Goal: Task Accomplishment & Management: Manage account settings

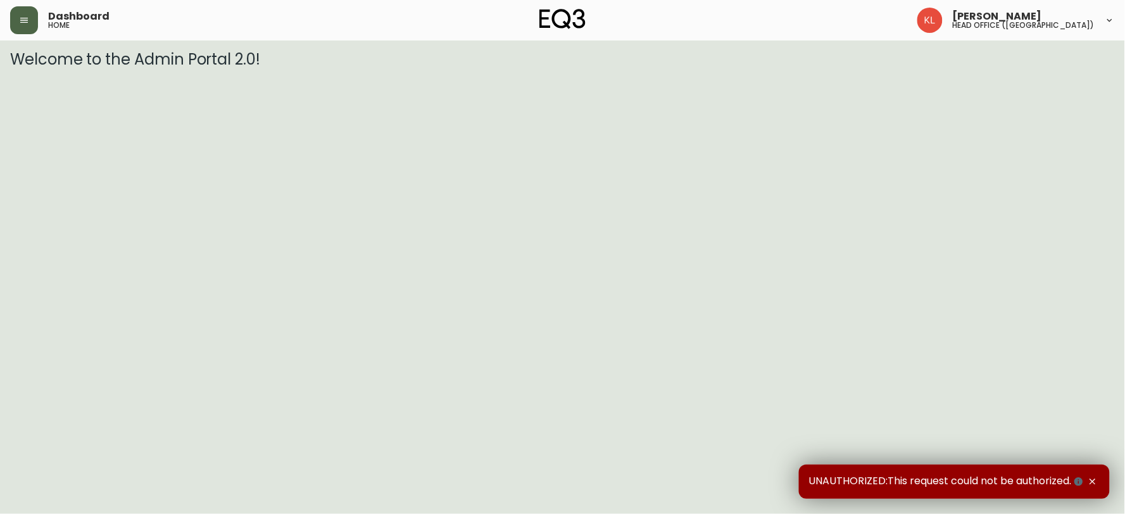
click at [34, 29] on button "button" at bounding box center [24, 20] width 28 height 28
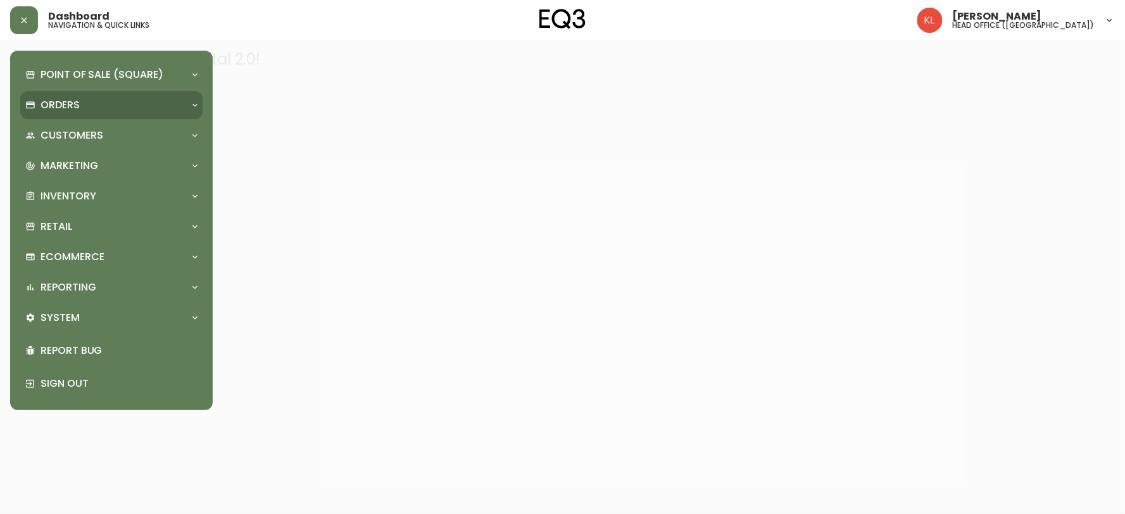
click at [70, 105] on p "Orders" at bounding box center [60, 105] width 39 height 14
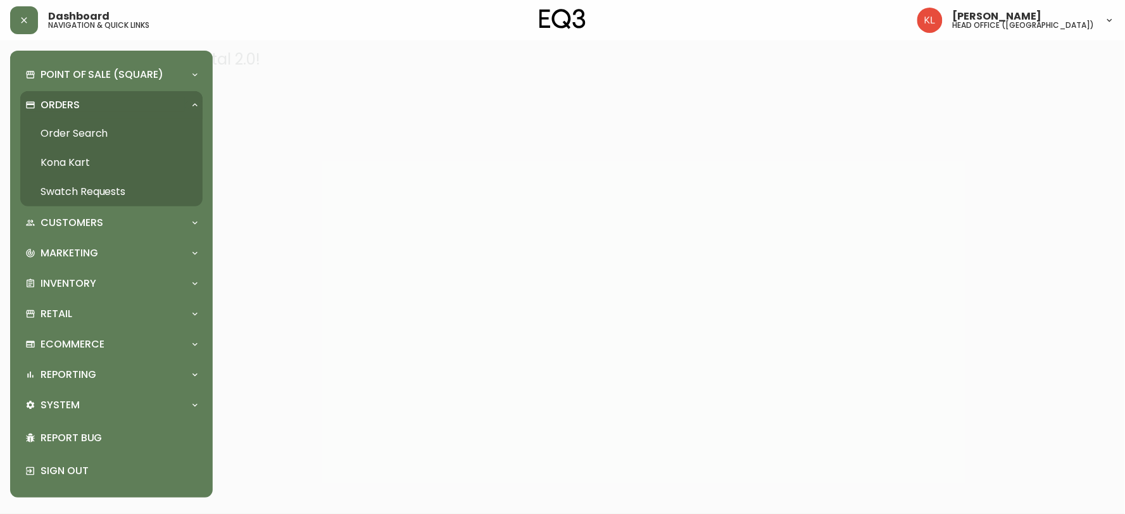
click at [55, 132] on link "Order Search" at bounding box center [111, 133] width 182 height 29
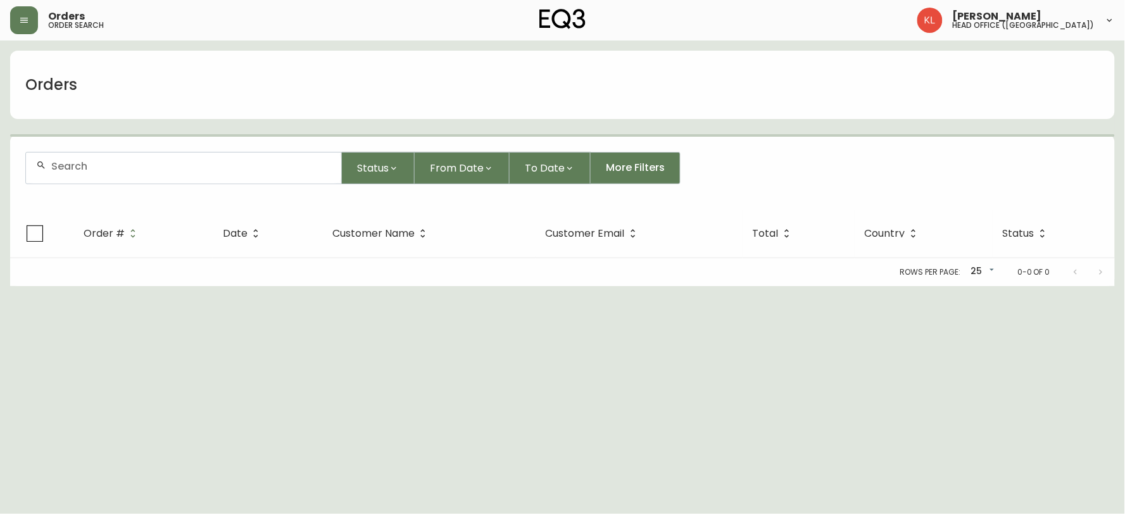
drag, startPoint x: 182, startPoint y: 170, endPoint x: 248, endPoint y: 149, distance: 69.0
click at [182, 170] on input "text" at bounding box center [191, 166] width 280 height 12
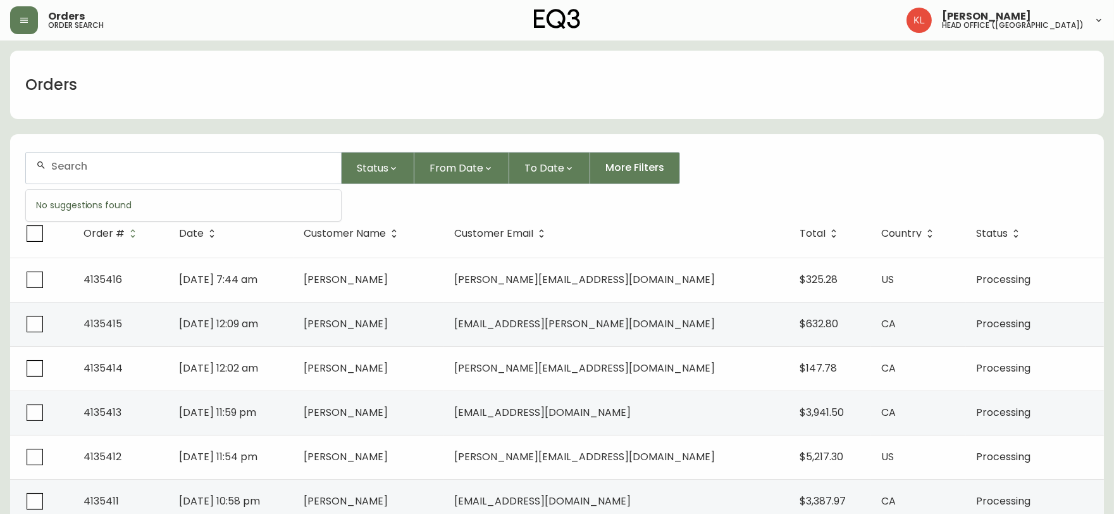
paste input "nicole_kruk@yahoo.ca"
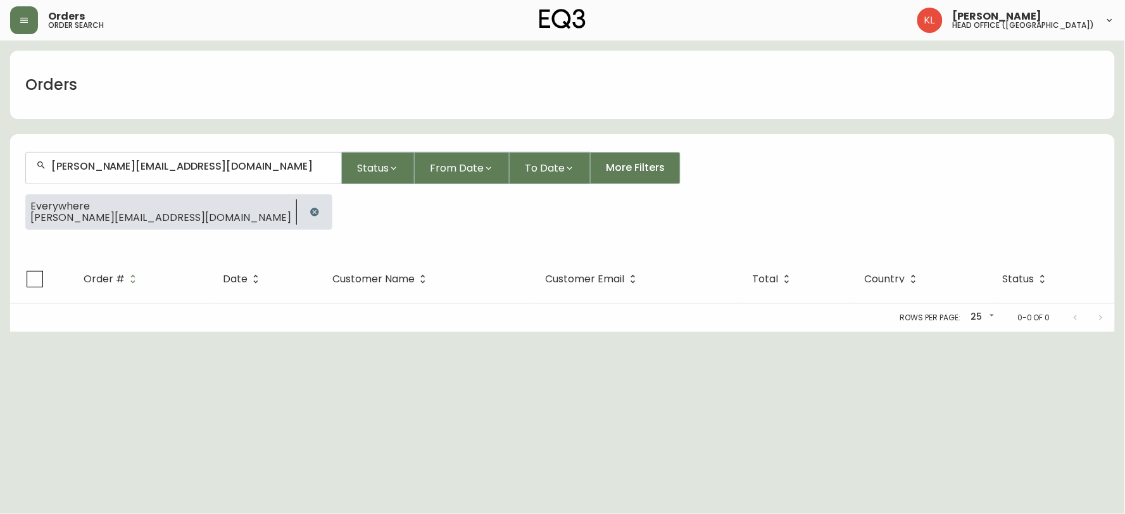
drag, startPoint x: 216, startPoint y: 175, endPoint x: 0, endPoint y: 171, distance: 216.4
click at [0, 171] on main "Orders nicole_kruk@yahoo.ca Status From Date To Date More Filters Everywhere ni…" at bounding box center [562, 186] width 1125 height 291
drag, startPoint x: 270, startPoint y: 166, endPoint x: 4, endPoint y: 159, distance: 265.2
click at [4, 160] on main "Orders nicole_kruk@yahoo.ca Status From Date To Date More Filters Everywhere ni…" at bounding box center [562, 186] width 1125 height 291
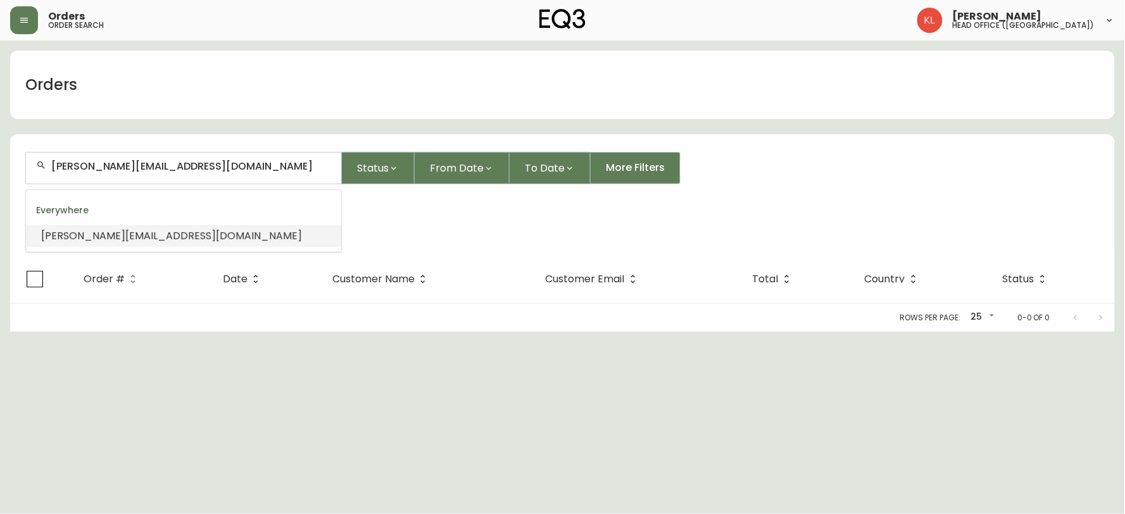
paste input "4133781"
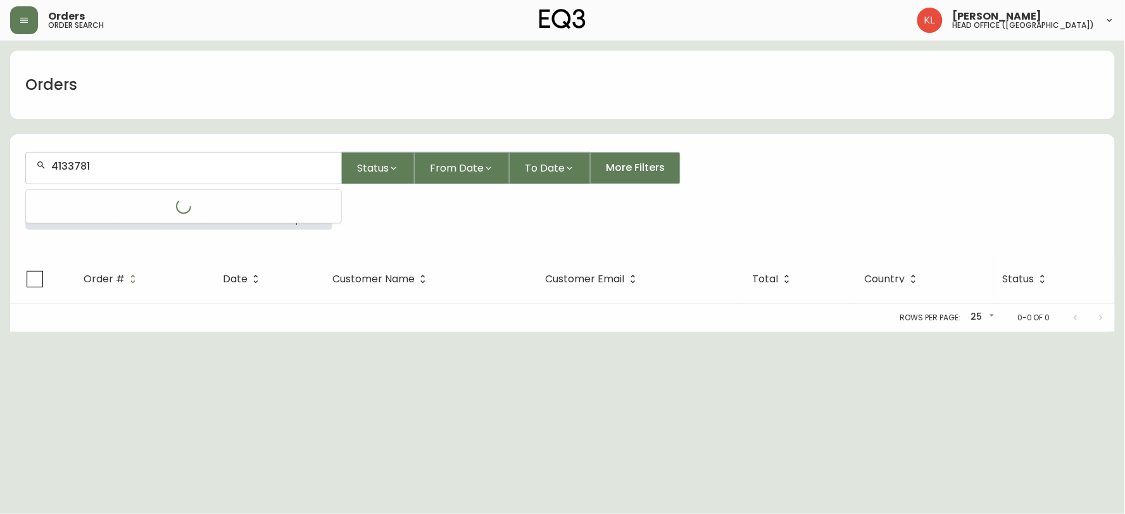
type input "4133781"
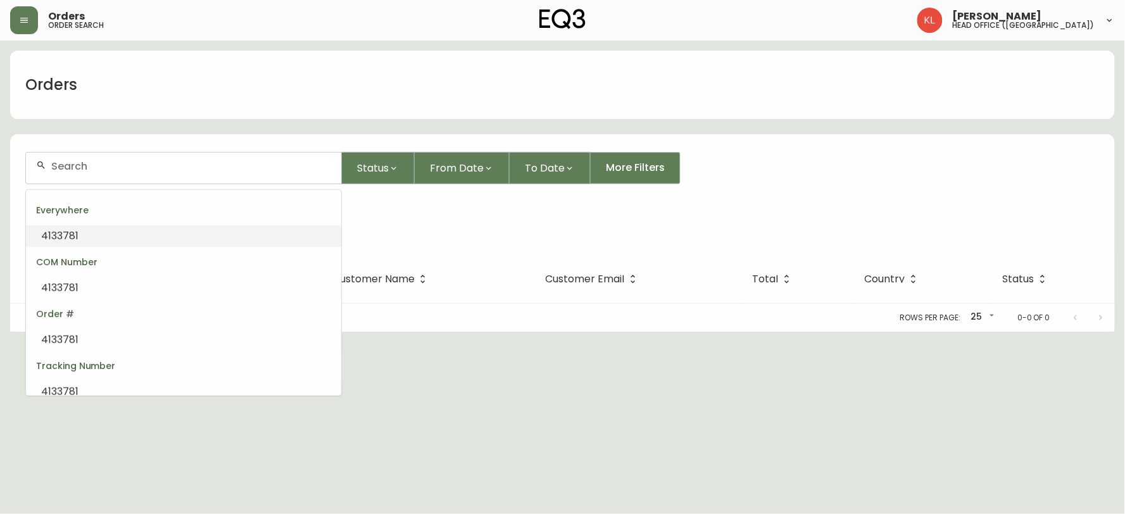
click at [146, 233] on li "4133781" at bounding box center [183, 236] width 315 height 22
type input "4133781"
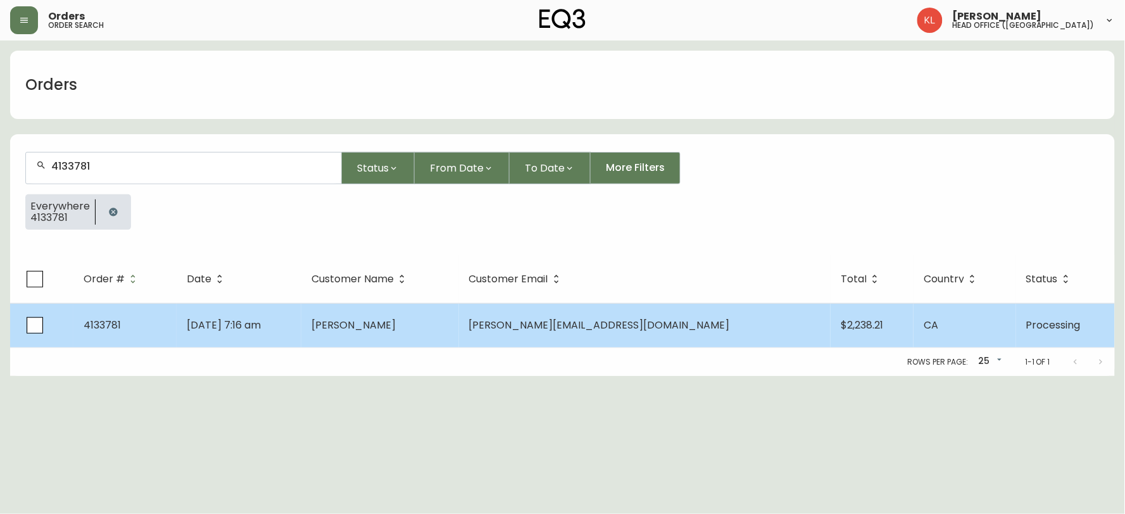
click at [459, 319] on td "Allyson Potrebka" at bounding box center [380, 325] width 158 height 44
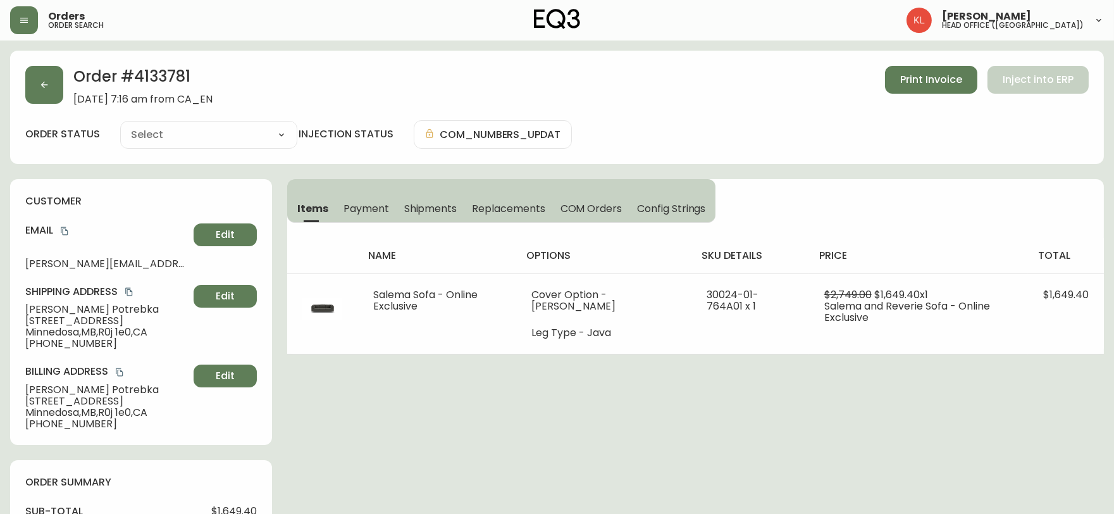
type input "Processing"
select select "PROCESSING"
click at [51, 90] on button "button" at bounding box center [44, 85] width 38 height 38
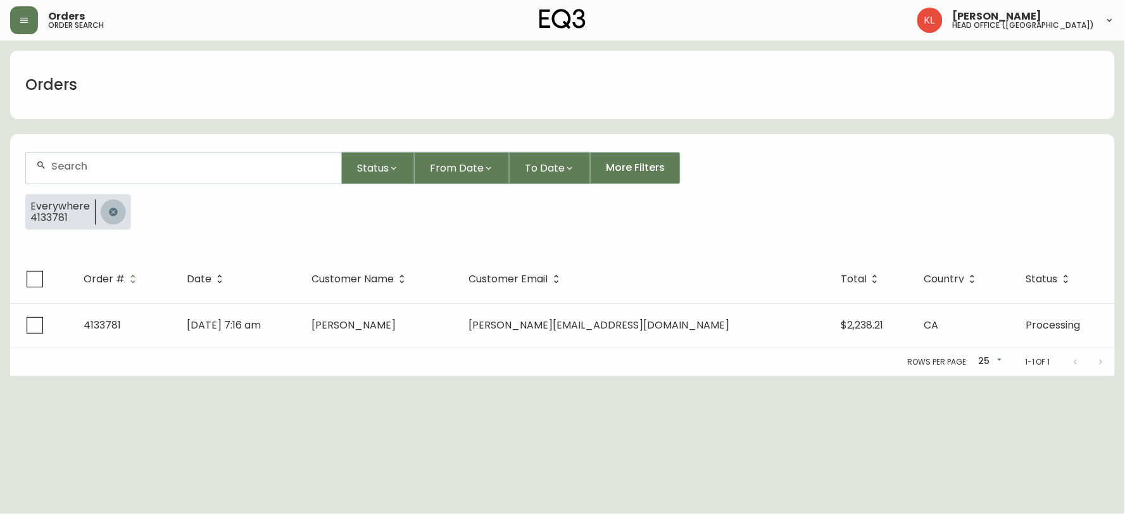
click at [104, 214] on button "button" at bounding box center [113, 211] width 25 height 25
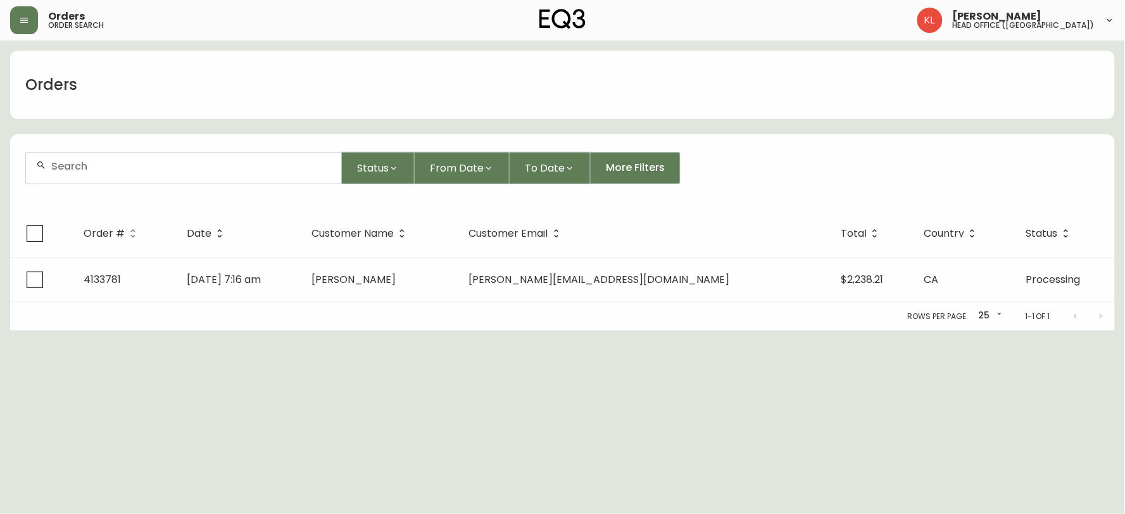
click at [128, 173] on div at bounding box center [183, 168] width 315 height 31
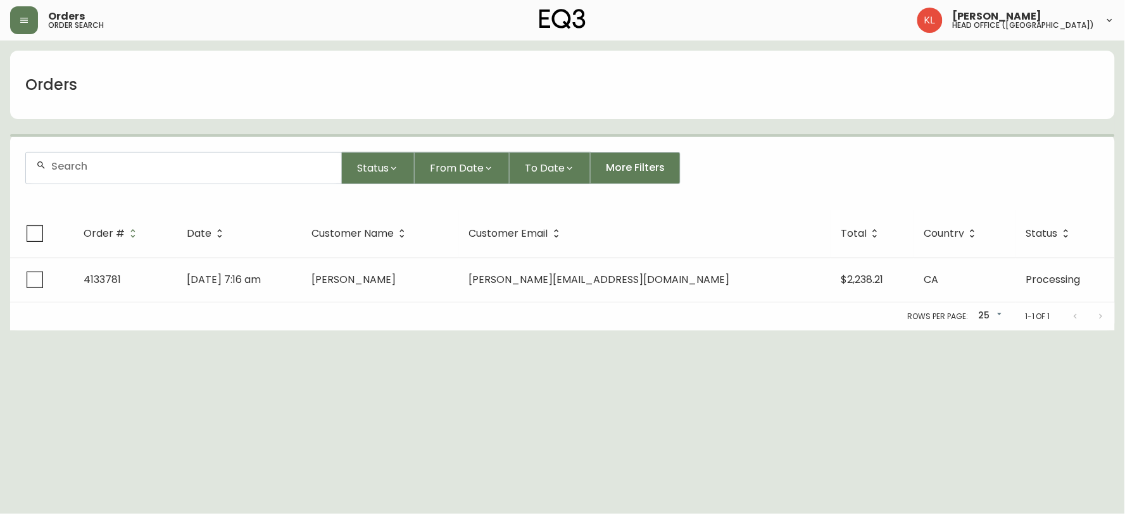
paste input "4134897"
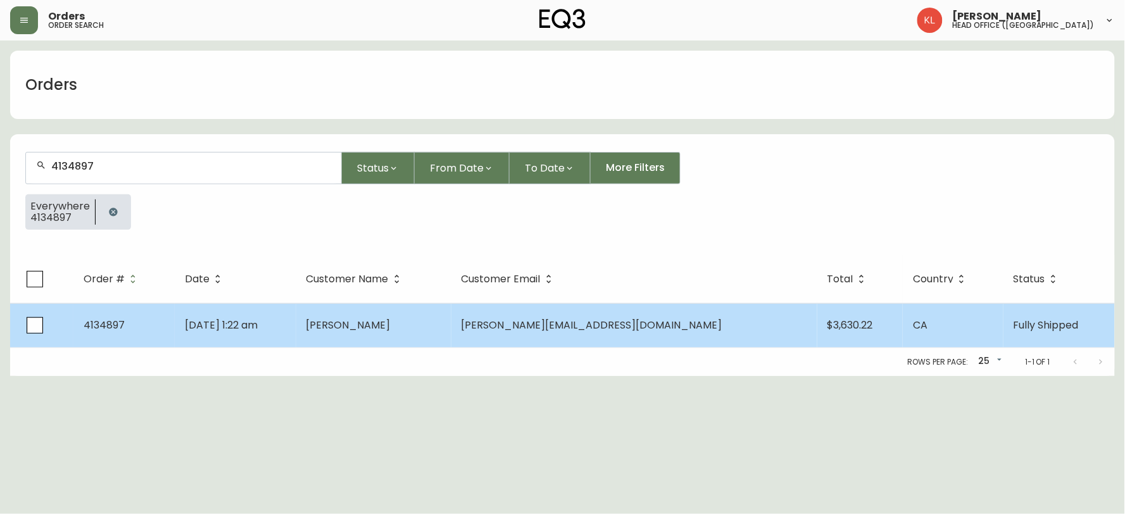
type input "4134897"
click at [236, 335] on td "Aug 28 2025, 1:22 am" at bounding box center [235, 325] width 121 height 44
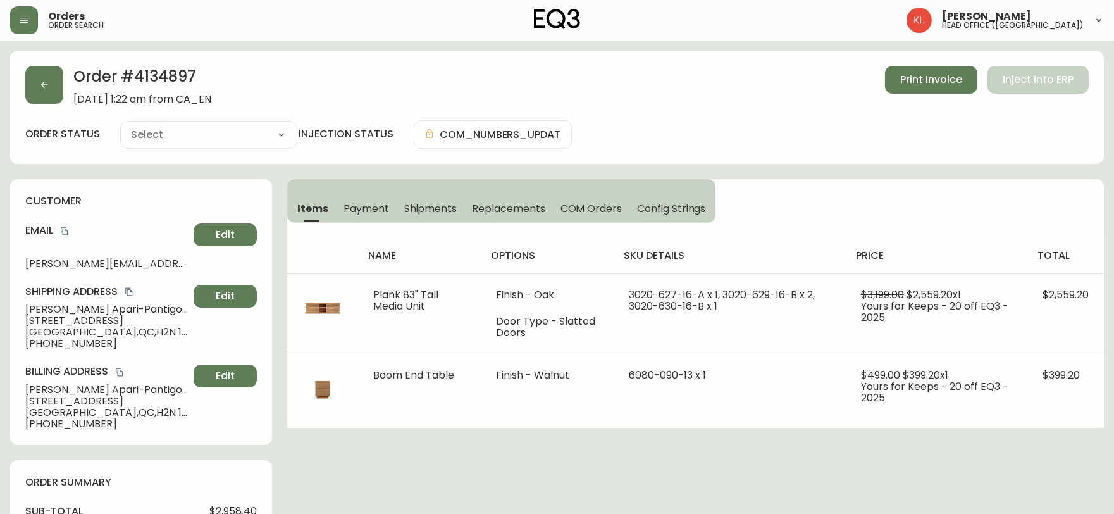
type input "Fully Shipped"
select select "FULLY_SHIPPED"
click at [431, 204] on span "Shipments" at bounding box center [430, 208] width 53 height 13
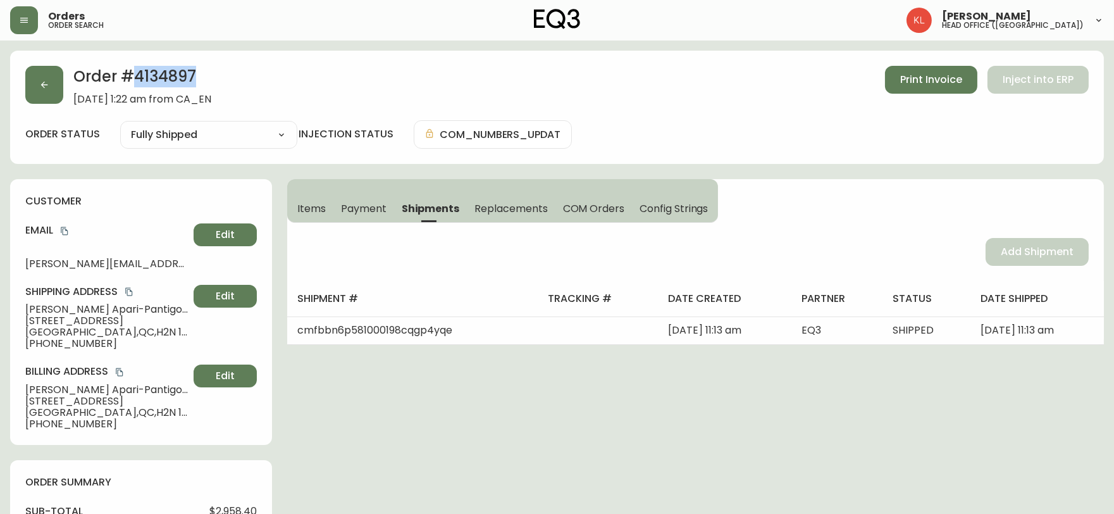
drag, startPoint x: 199, startPoint y: 75, endPoint x: 137, endPoint y: 77, distance: 62.1
click at [137, 77] on h2 "Order # 4134897" at bounding box center [142, 80] width 138 height 28
copy h2 "4134897"
click at [44, 76] on button "button" at bounding box center [44, 85] width 38 height 38
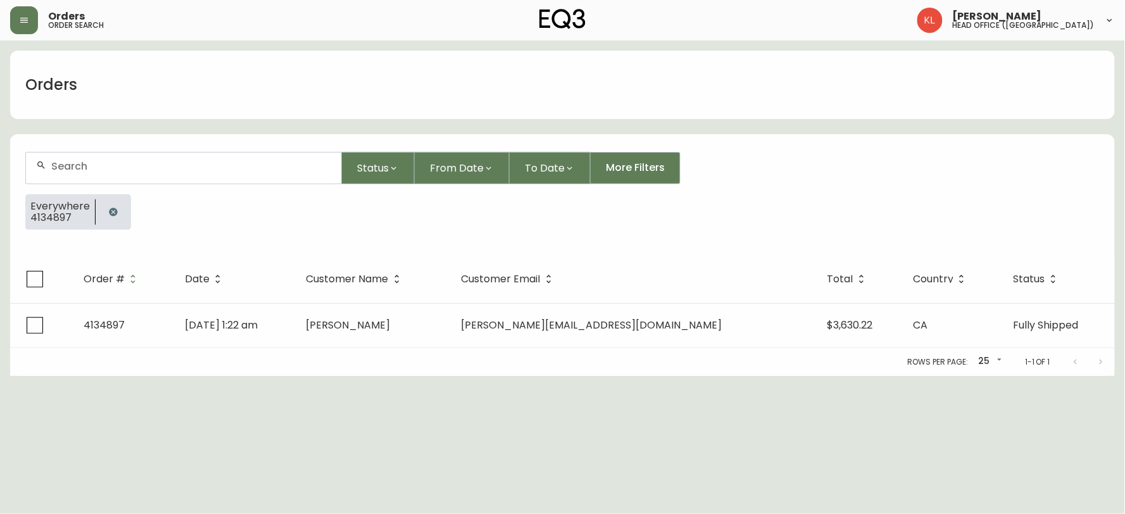
click at [120, 216] on button "button" at bounding box center [113, 211] width 25 height 25
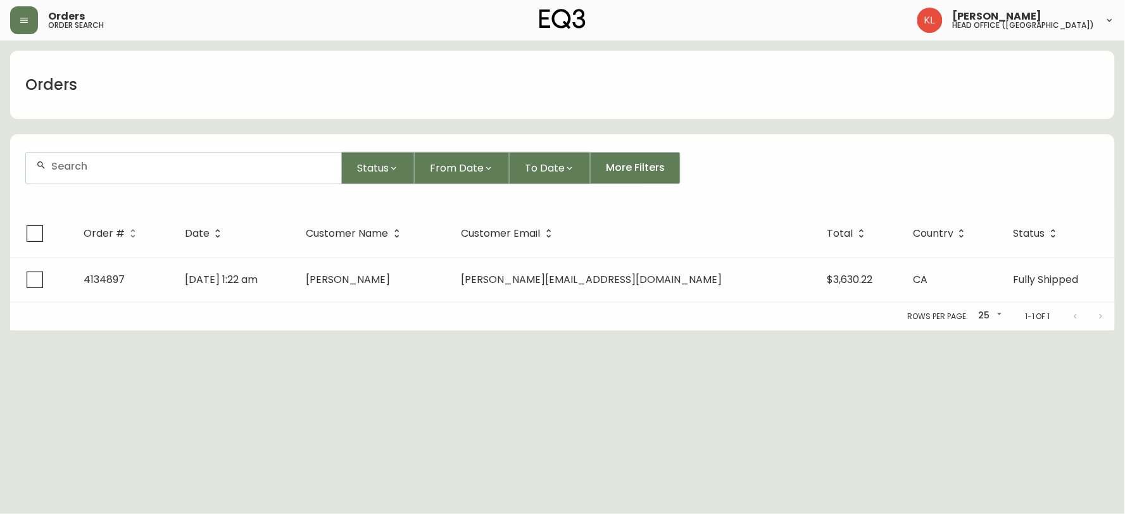
click at [128, 178] on div at bounding box center [183, 168] width 315 height 31
paste input "4135113"
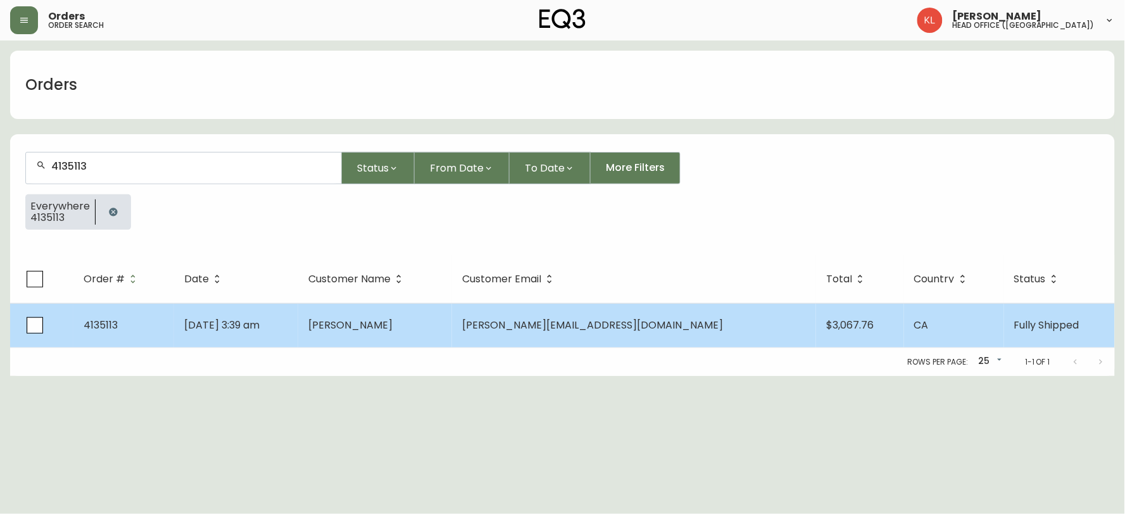
type input "4135113"
click at [452, 326] on td "Danielle DesRosiers" at bounding box center [375, 325] width 154 height 44
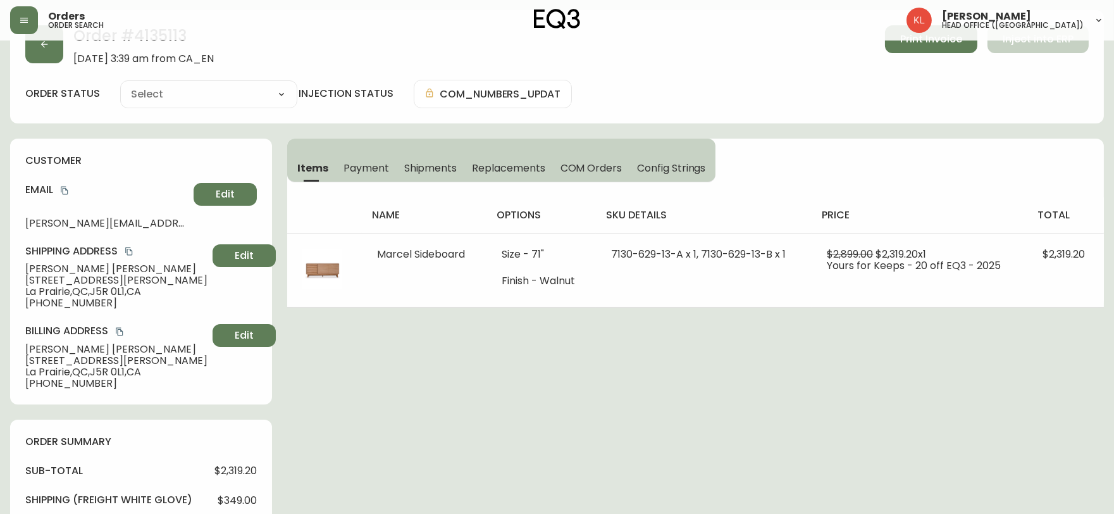
type input "Fully Shipped"
select select "FULLY_SHIPPED"
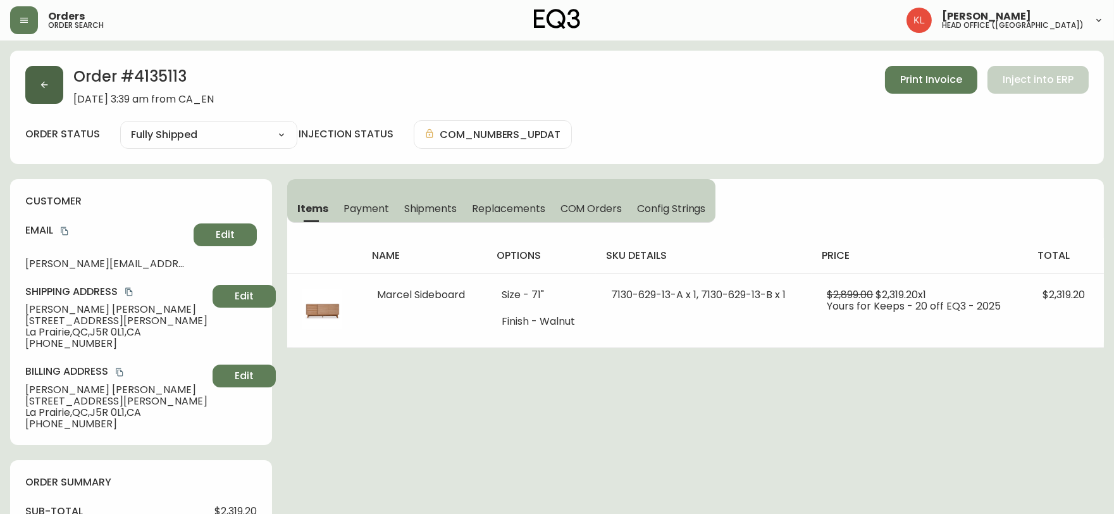
click at [32, 84] on button "button" at bounding box center [44, 85] width 38 height 38
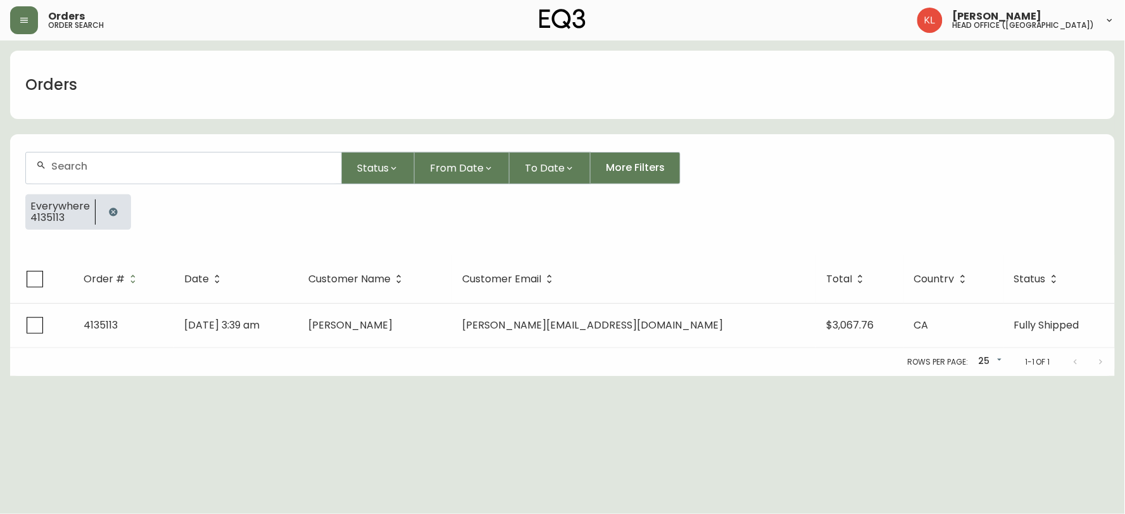
click at [115, 209] on icon "button" at bounding box center [113, 212] width 10 height 10
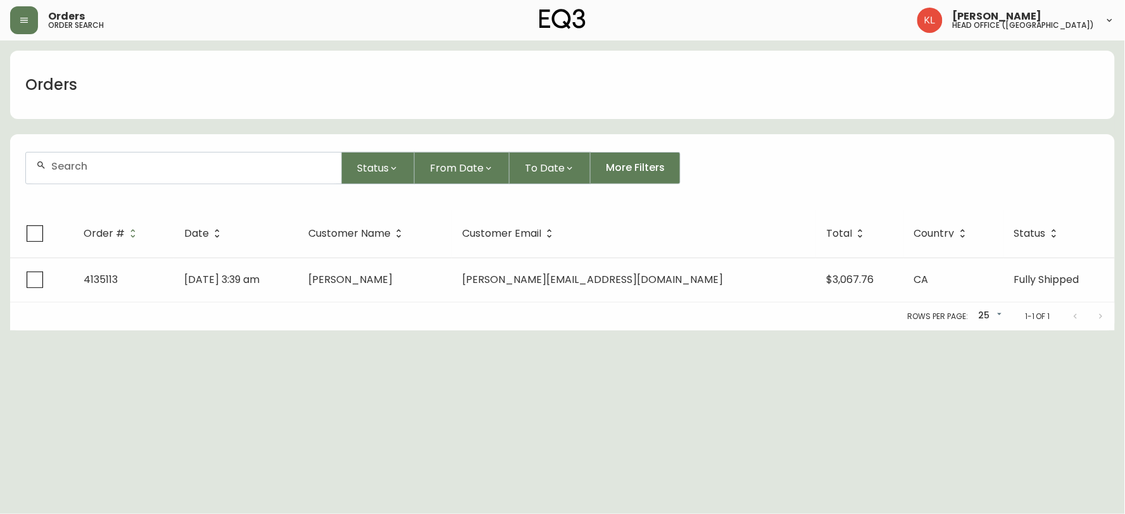
click at [161, 162] on input "text" at bounding box center [191, 166] width 280 height 12
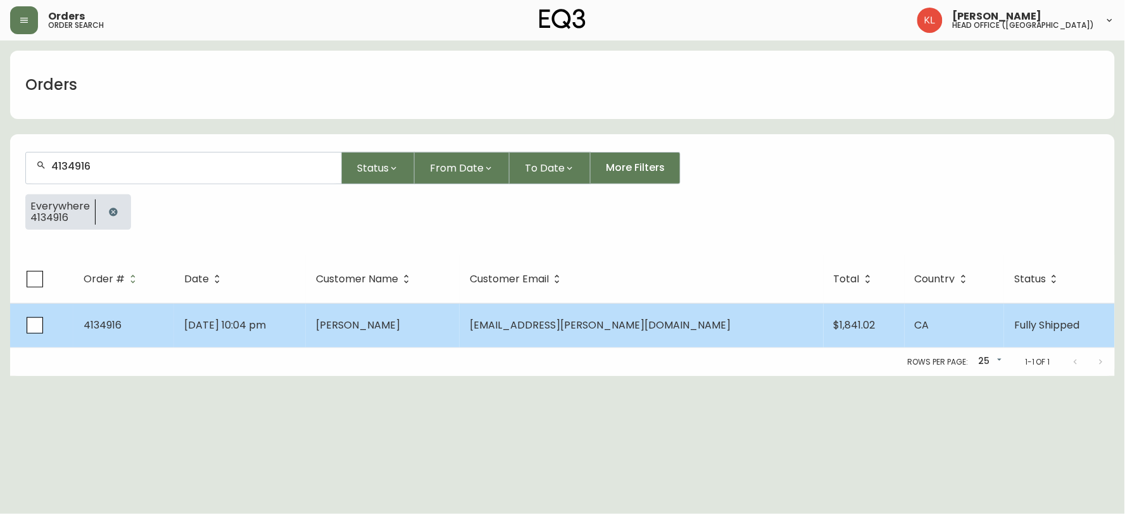
type input "4134916"
click at [459, 338] on td "Kathryn Unger" at bounding box center [383, 325] width 154 height 44
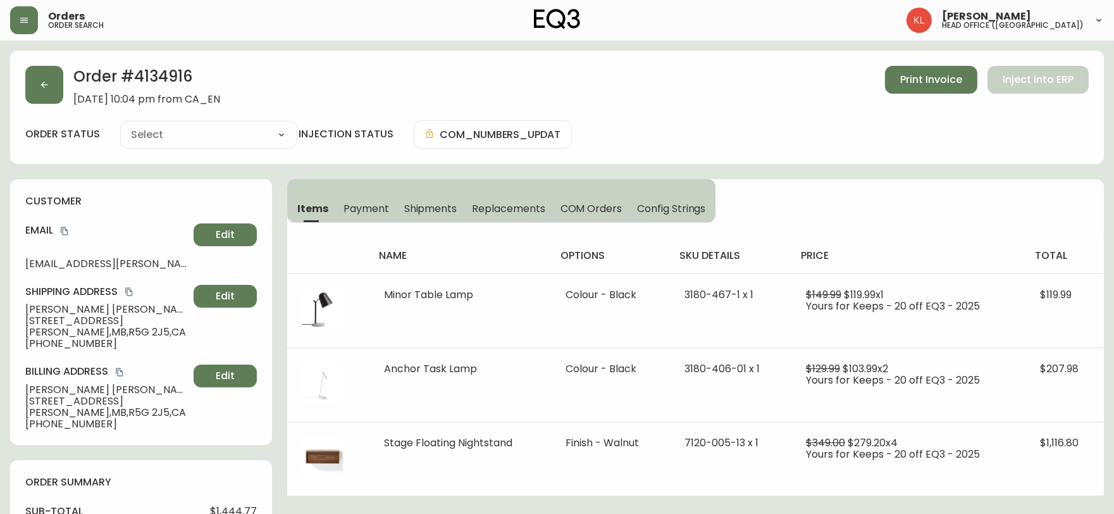
type input "Fully Shipped"
select select "FULLY_SHIPPED"
click at [420, 205] on span "Shipments" at bounding box center [430, 208] width 53 height 13
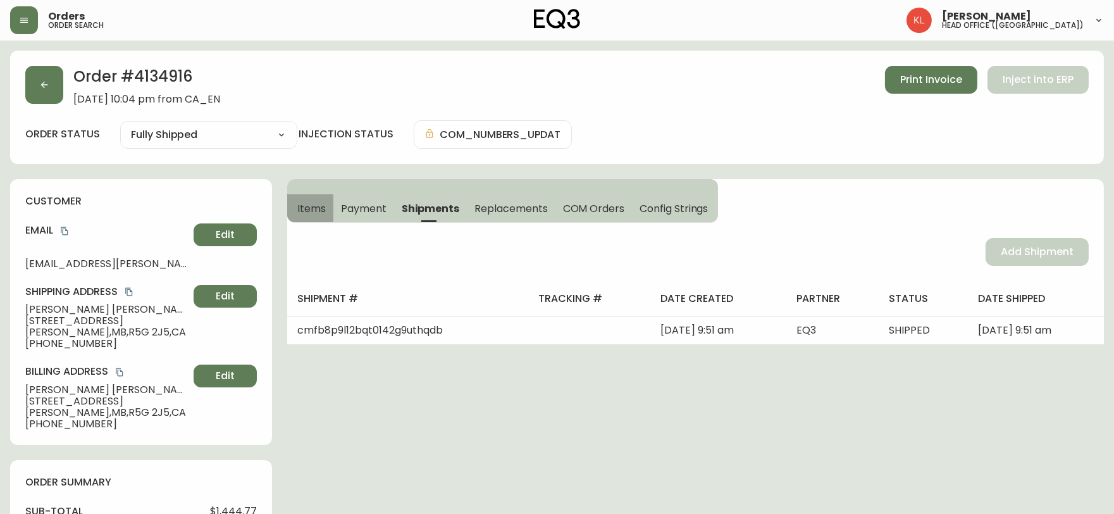
click at [292, 201] on button "Items" at bounding box center [310, 208] width 46 height 28
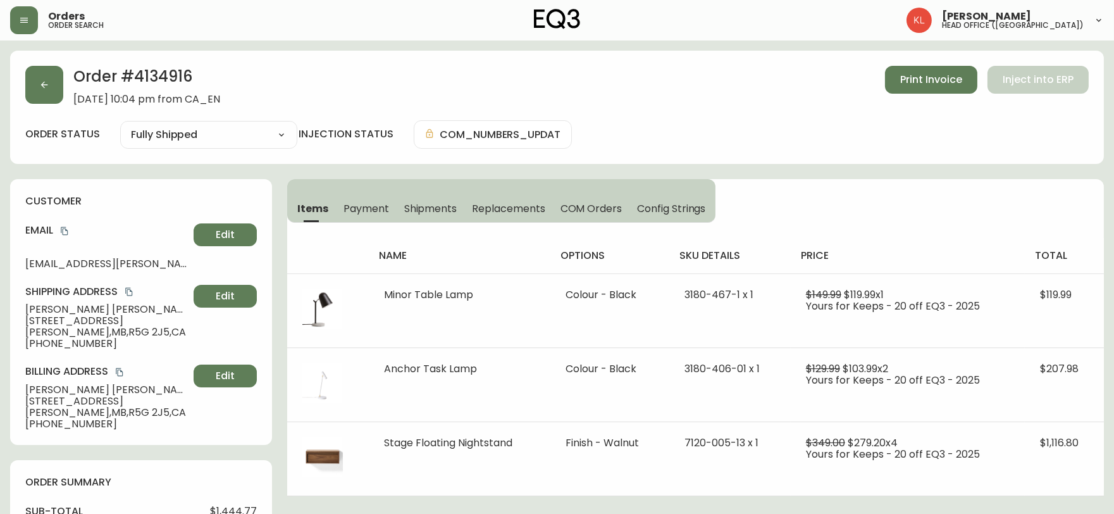
click at [21, 87] on div "Order # 4134916 August 28, 2025 at 10:04 pm from CA_EN Print Invoice Inject int…" at bounding box center [557, 107] width 1094 height 113
click at [40, 80] on icon "button" at bounding box center [44, 85] width 10 height 10
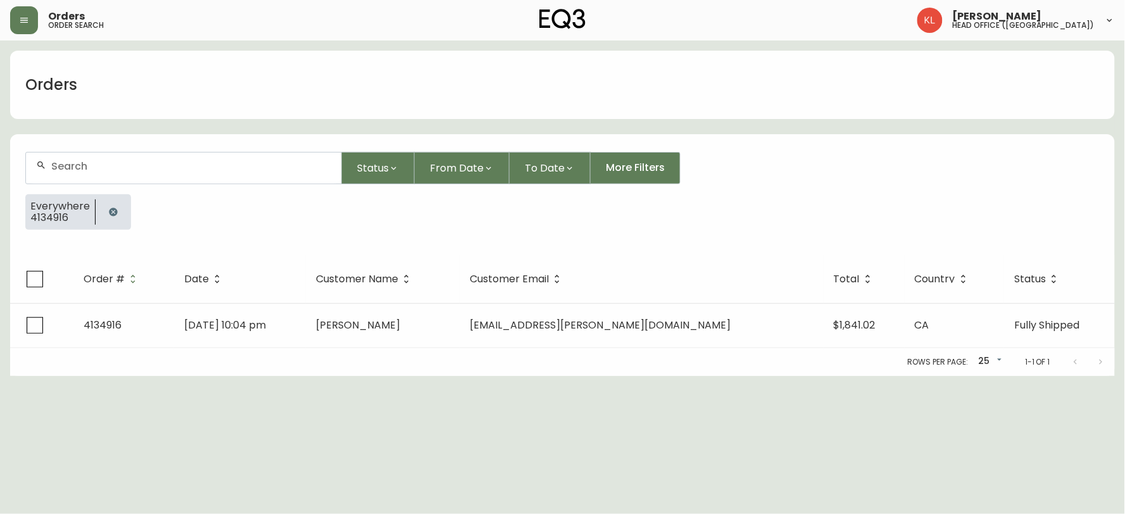
click at [118, 213] on button "button" at bounding box center [113, 211] width 25 height 25
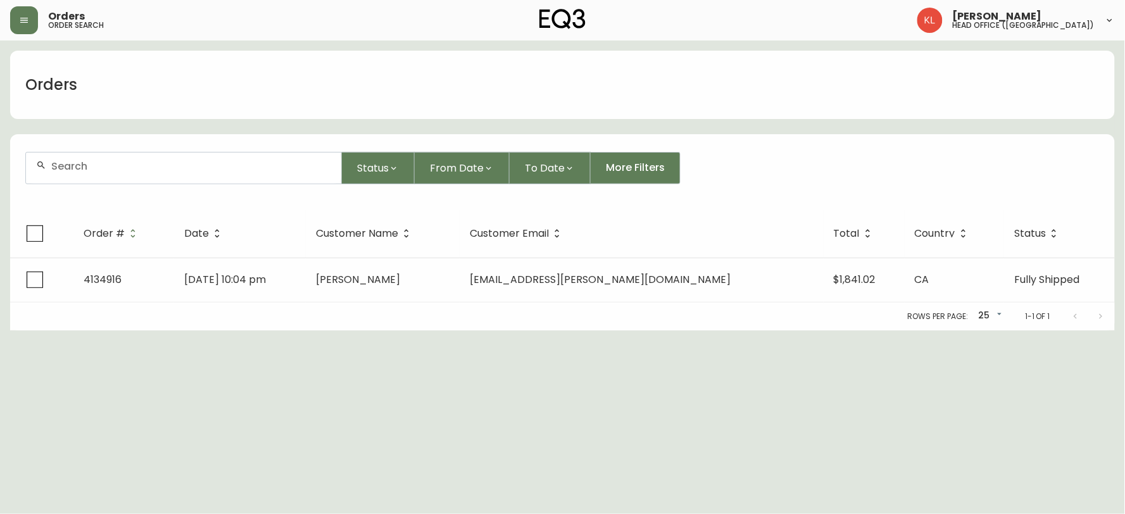
click at [122, 171] on input "text" at bounding box center [191, 166] width 280 height 12
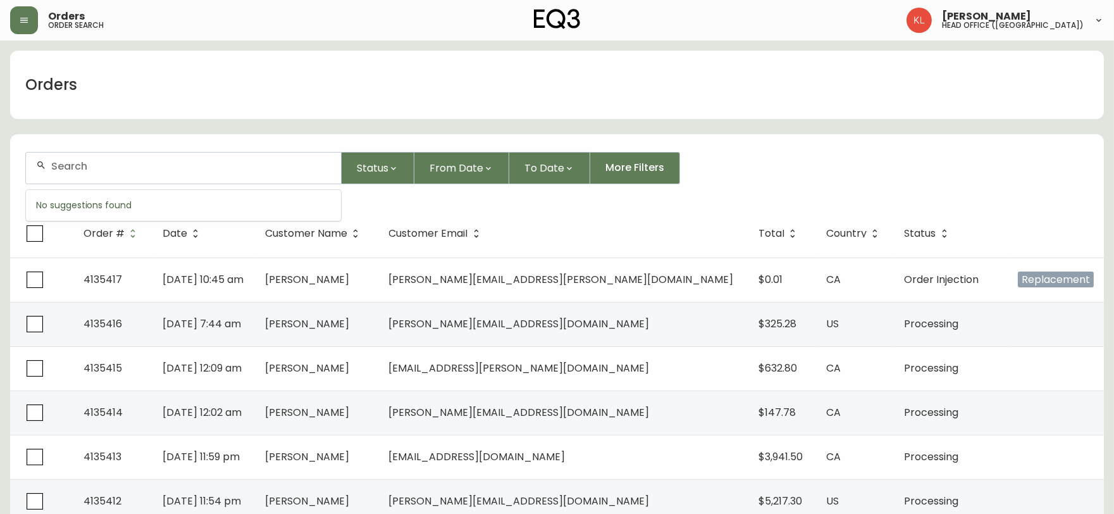
paste input "7787512182"
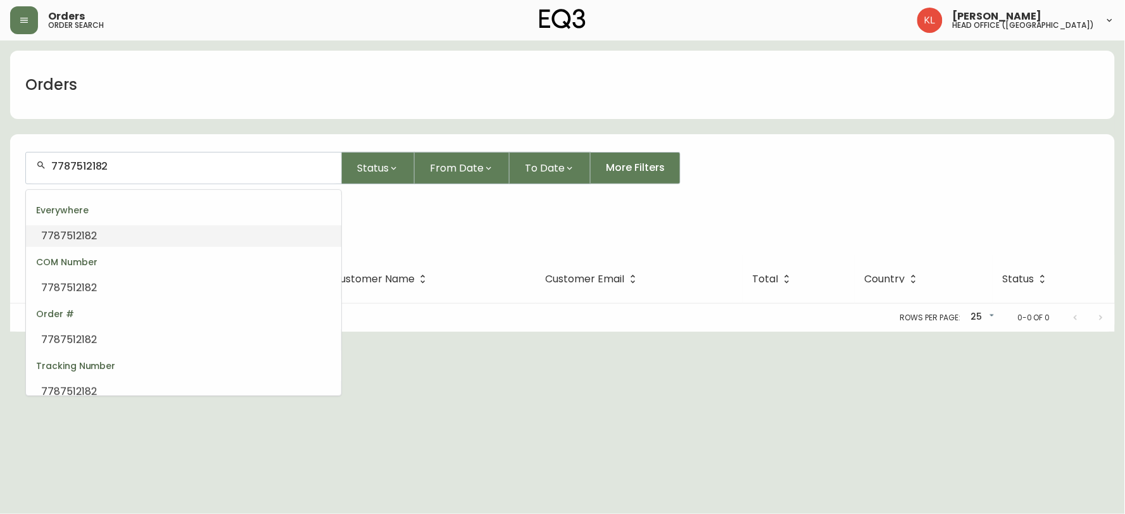
drag, startPoint x: 168, startPoint y: 163, endPoint x: 0, endPoint y: 140, distance: 170.0
click at [0, 138] on main "Orders 7787512182 Status From Date To Date More Filters Everywhere 7787512182 O…" at bounding box center [562, 186] width 1125 height 291
type input "514"
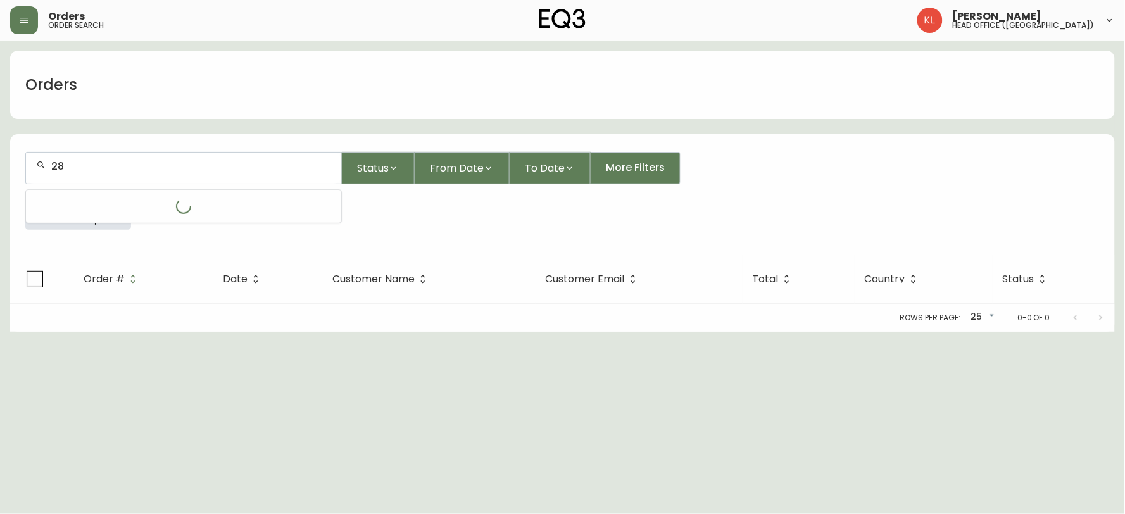
type input "2"
drag, startPoint x: 218, startPoint y: 157, endPoint x: 0, endPoint y: 165, distance: 218.5
click at [0, 165] on main "Orders 5148294616 Status From Date To Date More Filters Everywhere 5148294616 O…" at bounding box center [562, 186] width 1125 height 291
drag, startPoint x: 166, startPoint y: 162, endPoint x: 0, endPoint y: 146, distance: 166.6
click at [0, 143] on main "Orders 5148294616 Status From Date To Date More Filters Everywhere 5148294616 O…" at bounding box center [562, 186] width 1125 height 291
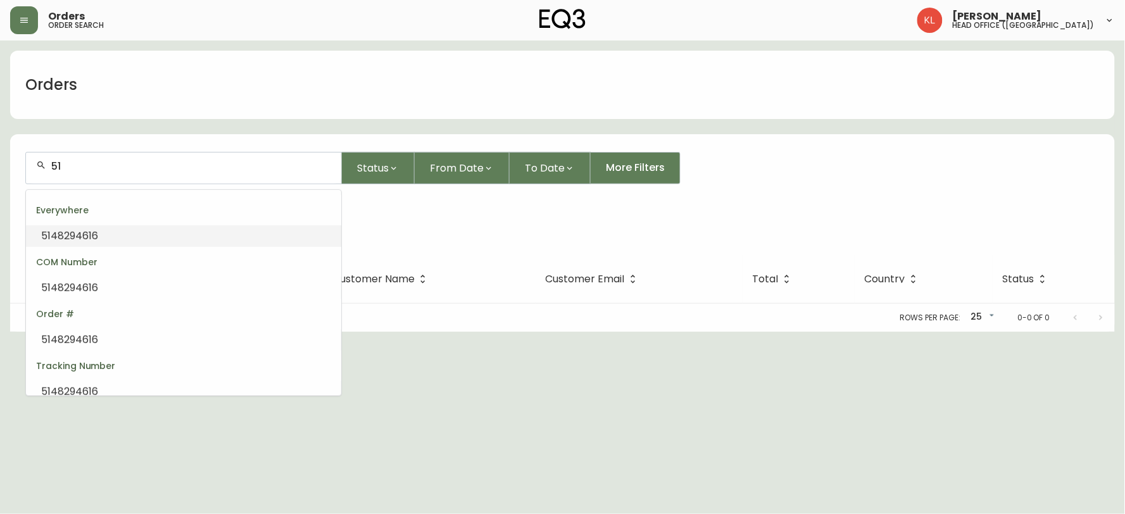
type input "514"
drag, startPoint x: 134, startPoint y: 169, endPoint x: 0, endPoint y: 122, distance: 142.3
click at [0, 122] on main "Orders 5066031 Status From Date To Date More Filters Everywhere 5066031 Order #…" at bounding box center [562, 186] width 1125 height 291
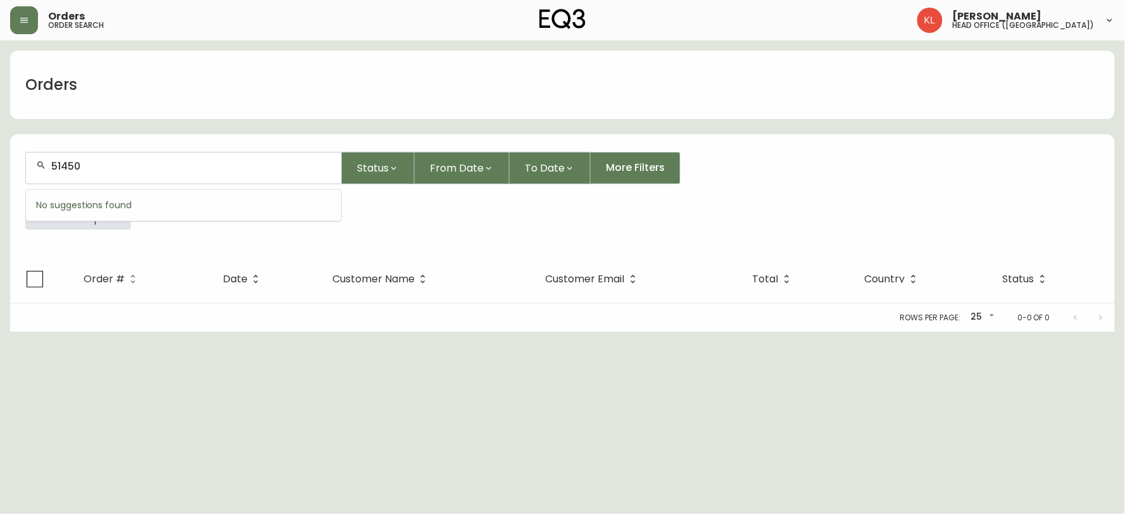
type input "514506"
type input "6"
click at [0, 135] on main "Orders 5145066031 Status From Date To Date More Filters Everywhere 5145066031 O…" at bounding box center [562, 186] width 1125 height 291
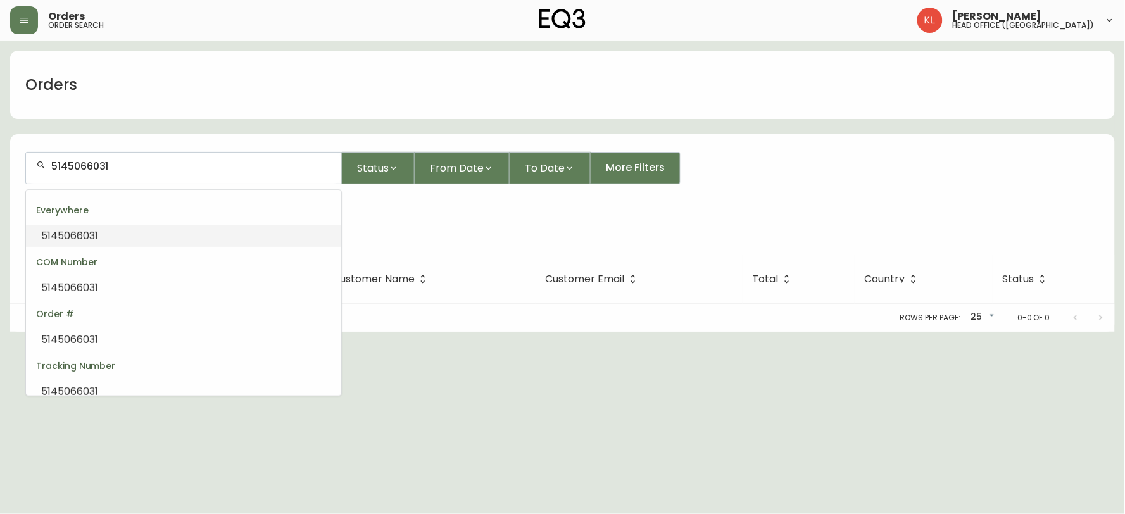
drag, startPoint x: 123, startPoint y: 165, endPoint x: 0, endPoint y: 141, distance: 125.0
click at [0, 142] on main "Orders 5145066031 Status From Date To Date More Filters Everywhere 5145066031 O…" at bounding box center [562, 186] width 1125 height 291
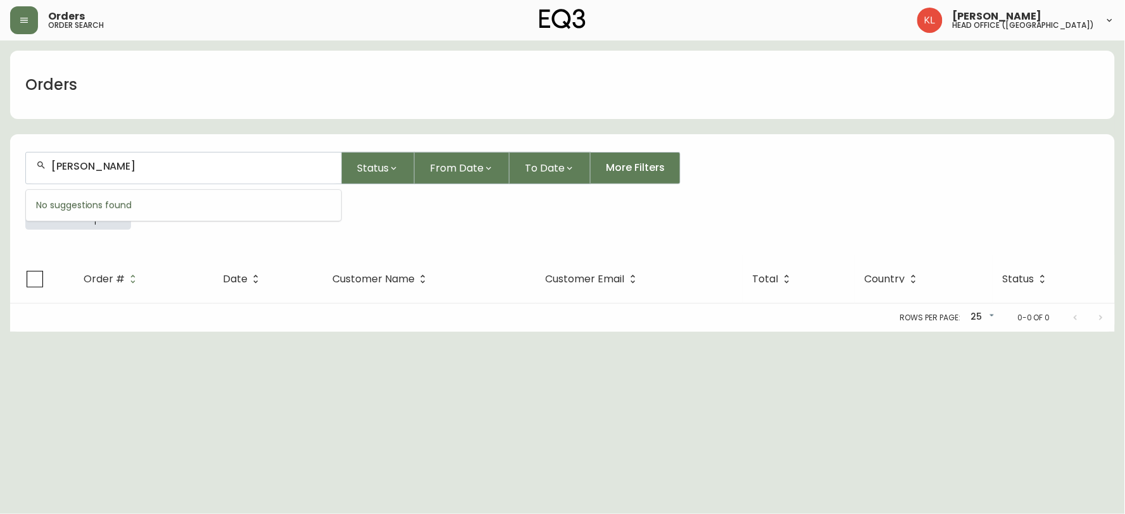
type input "JENNY LEE"
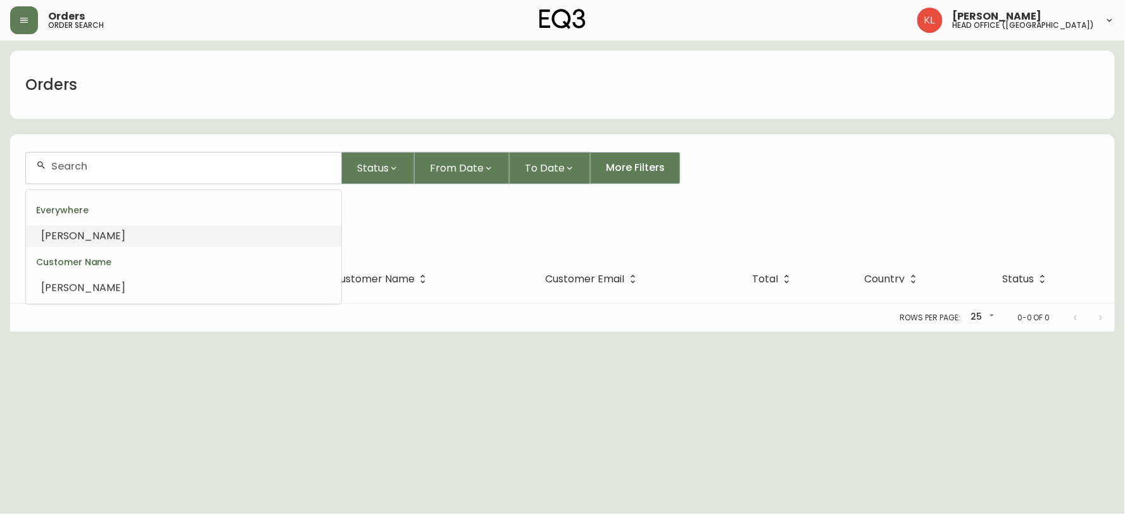
click at [170, 237] on li "JENNY LEE" at bounding box center [183, 236] width 315 height 22
type input "JENNY LEE"
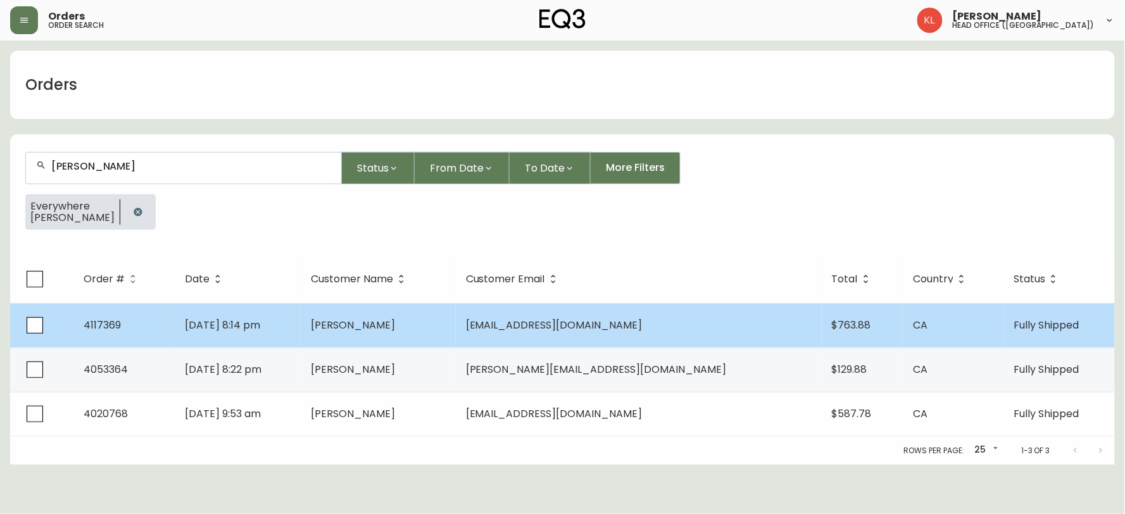
click at [395, 321] on span "Jenny Lee" at bounding box center [353, 325] width 84 height 15
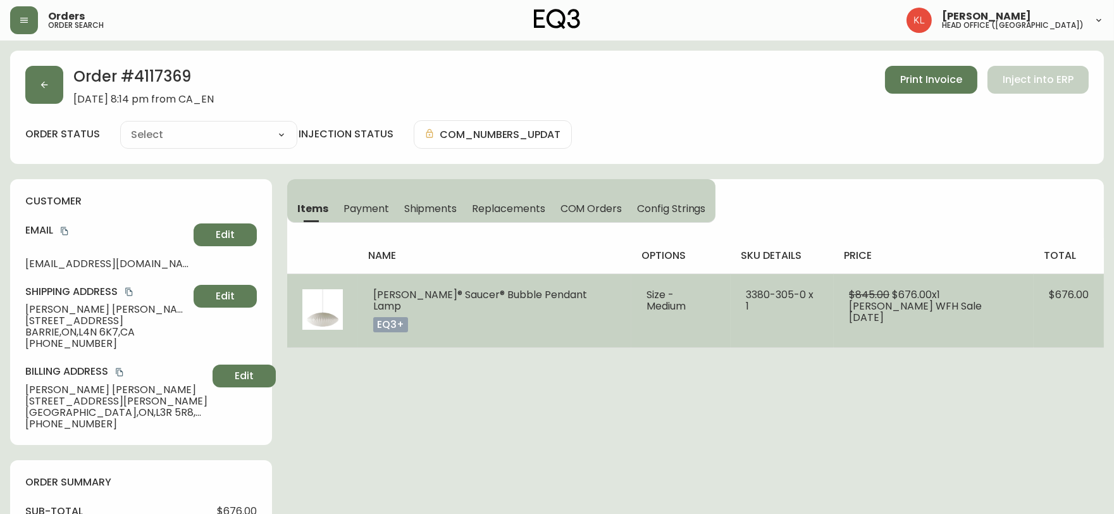
type input "Fully Shipped"
select select "FULLY_SHIPPED"
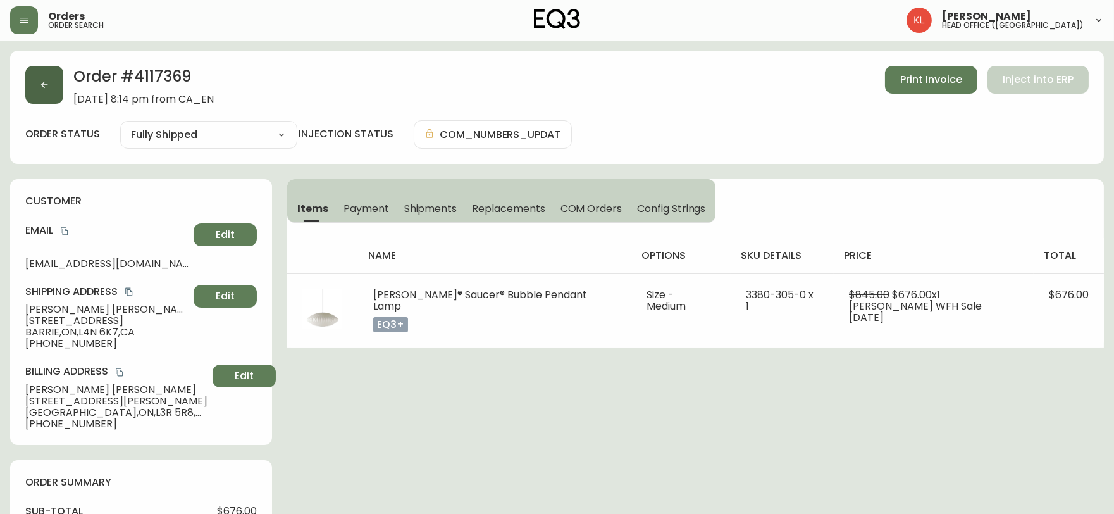
click at [48, 91] on button "button" at bounding box center [44, 85] width 38 height 38
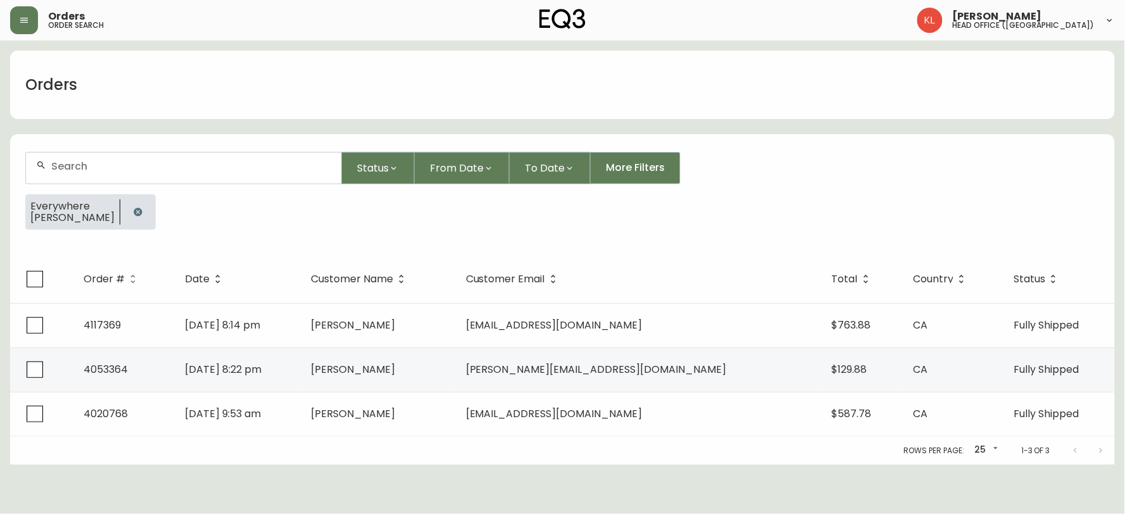
click at [134, 212] on icon "button" at bounding box center [138, 212] width 8 height 8
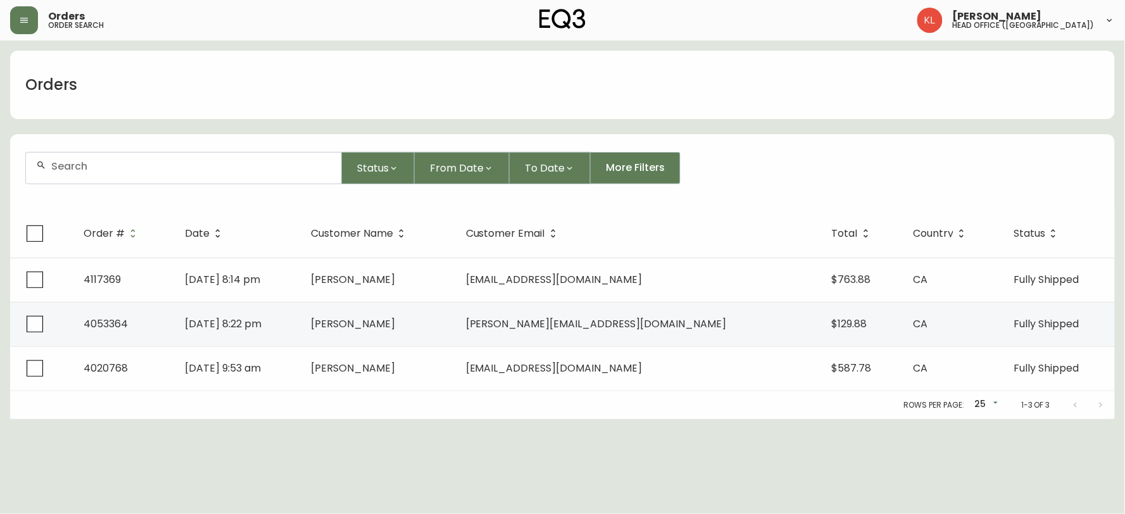
click at [144, 166] on input "text" at bounding box center [191, 166] width 280 height 12
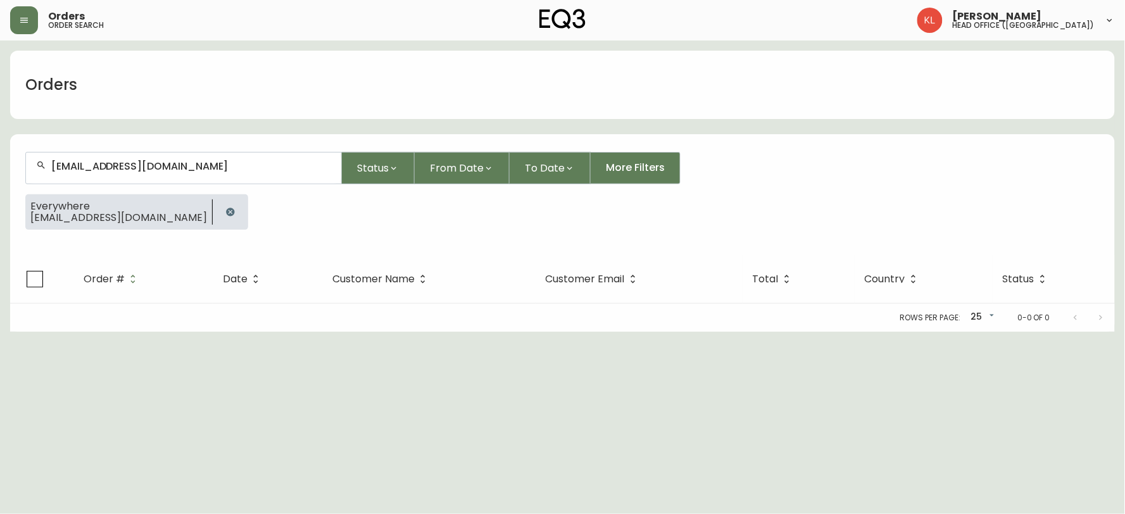
type input "kennethtitcombchef1@gmail.com"
click at [225, 207] on icon "button" at bounding box center [230, 212] width 10 height 10
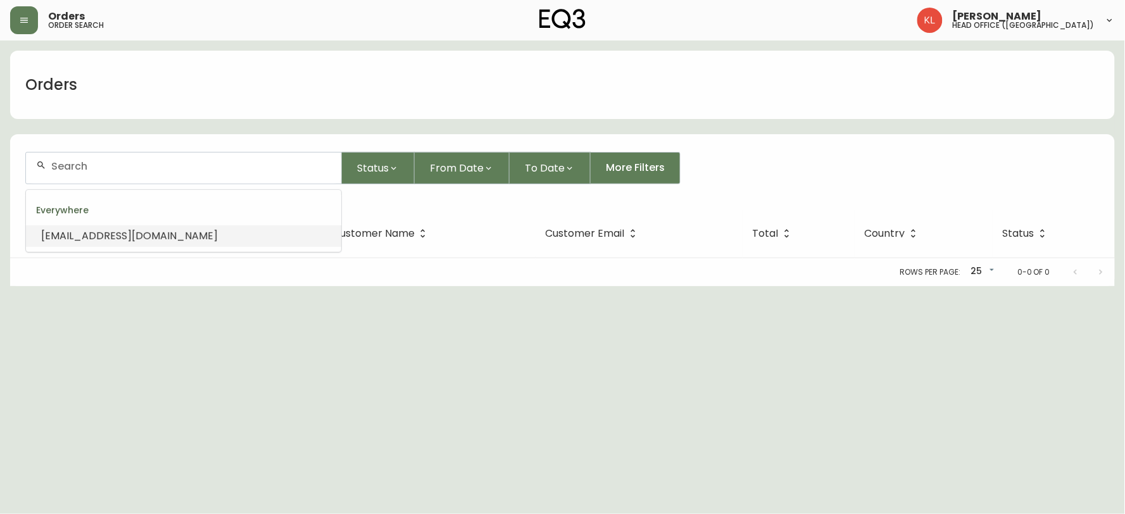
click at [245, 165] on input "text" at bounding box center [191, 166] width 280 height 12
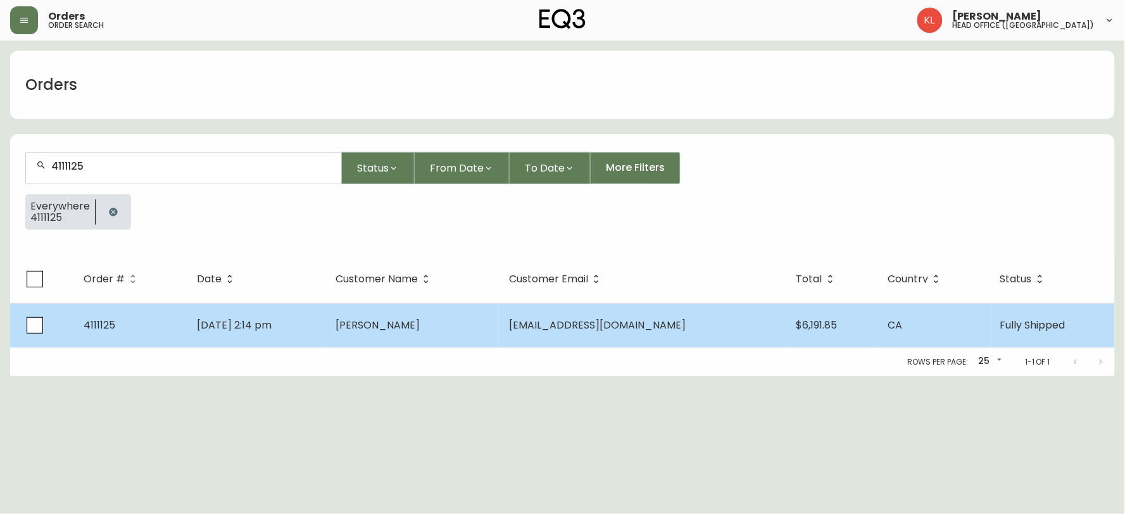
type input "4111125"
click at [325, 340] on td "Oct 01 2023, 2:14 pm" at bounding box center [256, 325] width 139 height 44
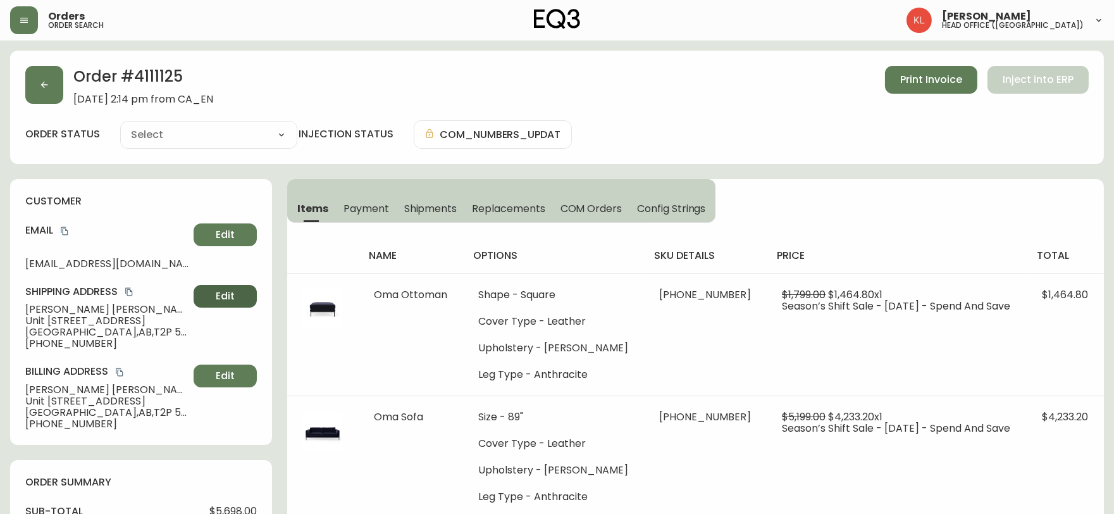
type input "Fully Shipped"
select select "FULLY_SHIPPED"
drag, startPoint x: 200, startPoint y: 75, endPoint x: 72, endPoint y: 65, distance: 128.9
click at [72, 65] on div "Order # 4111125 October 1, 2023 at 2:14 pm from CA_EN Print Invoice Inject into…" at bounding box center [557, 107] width 1094 height 113
copy h2 "Order # 4111125"
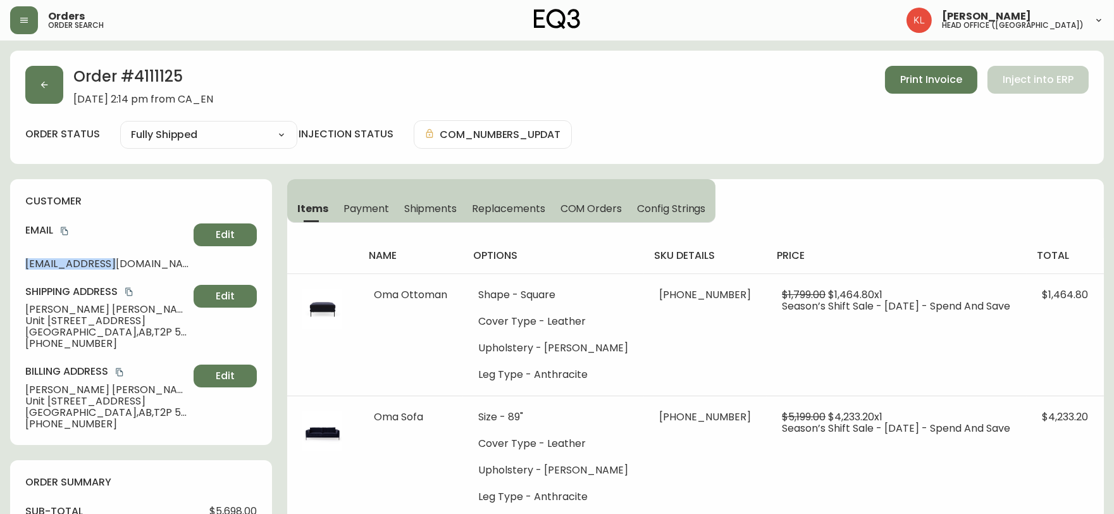
drag, startPoint x: 109, startPoint y: 267, endPoint x: 0, endPoint y: 268, distance: 109.5
drag, startPoint x: 86, startPoint y: 258, endPoint x: 0, endPoint y: 258, distance: 86.1
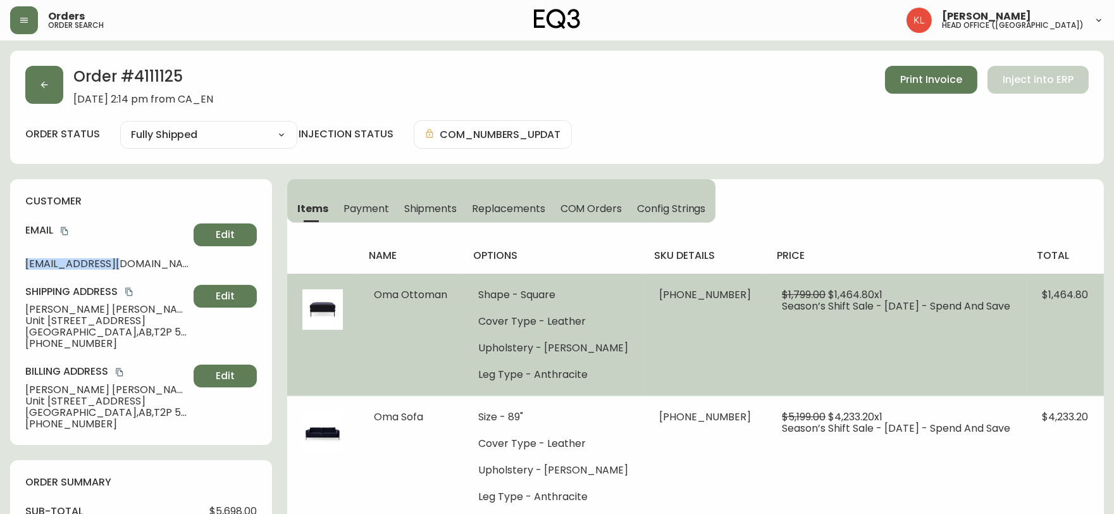
copy span "ceveit@cbe.ab.ca"
